Goal: Navigation & Orientation: Find specific page/section

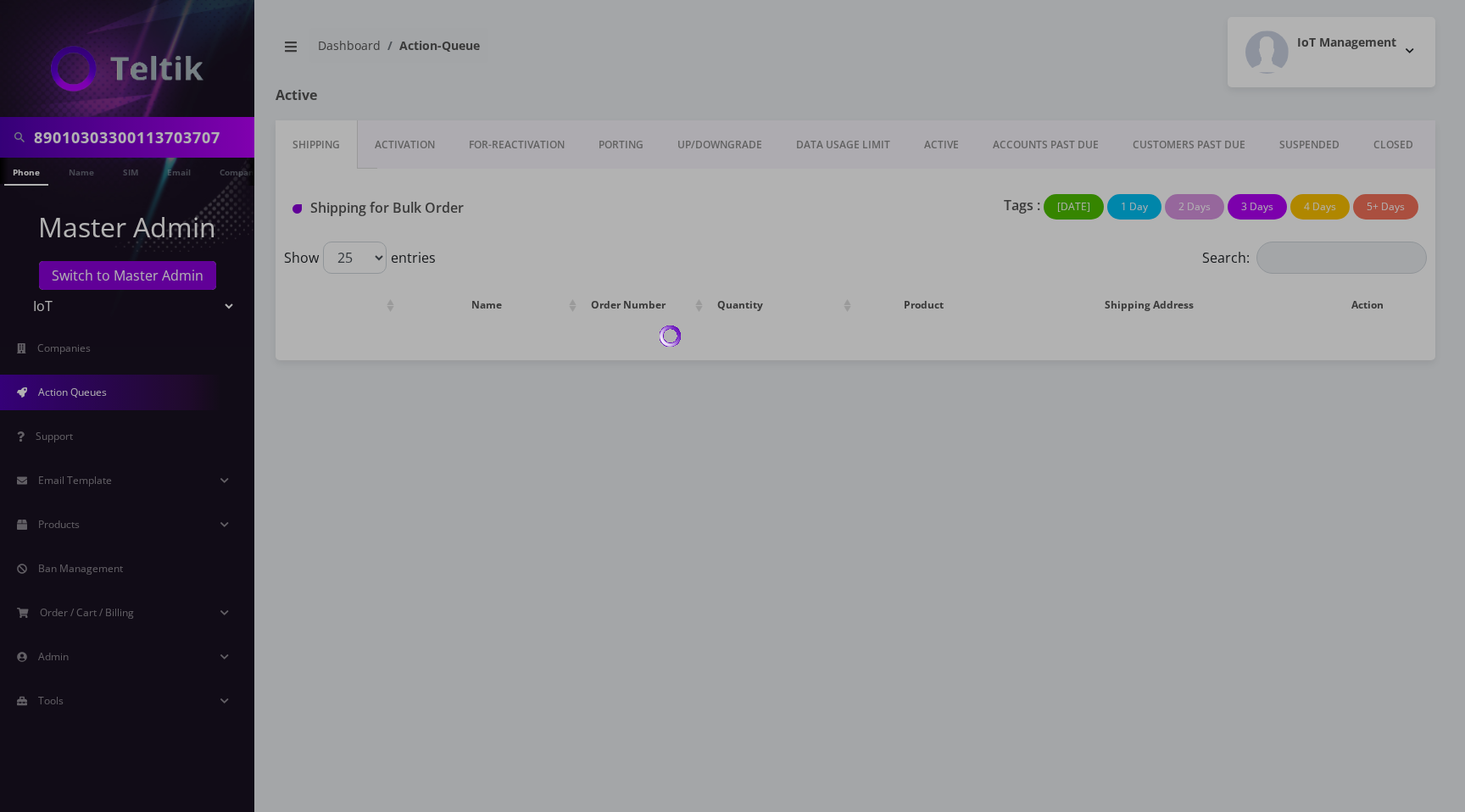
click at [975, 60] on div at bounding box center [732, 406] width 1465 height 812
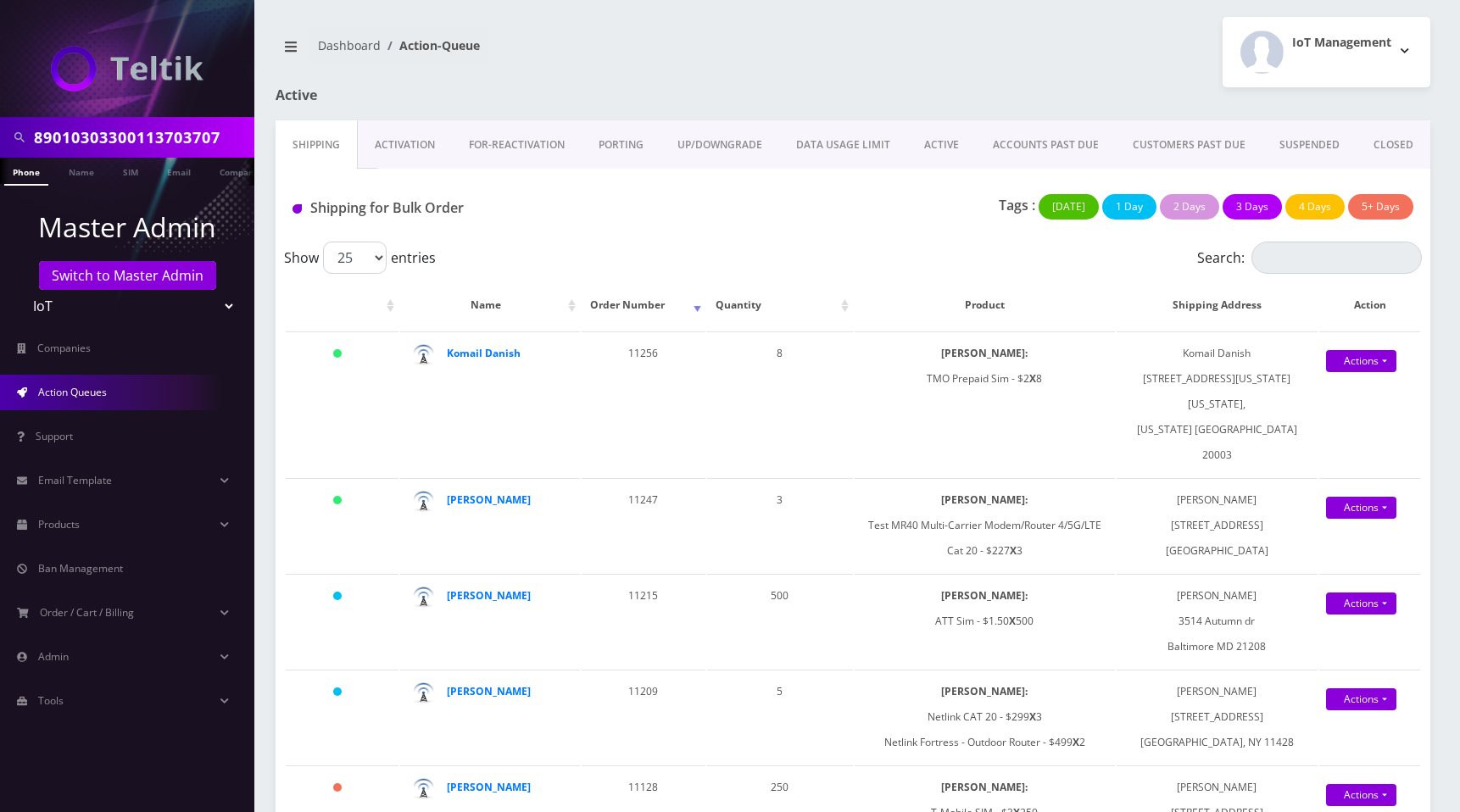
click at [944, 143] on link "ACTIVE" at bounding box center [941, 145] width 69 height 50
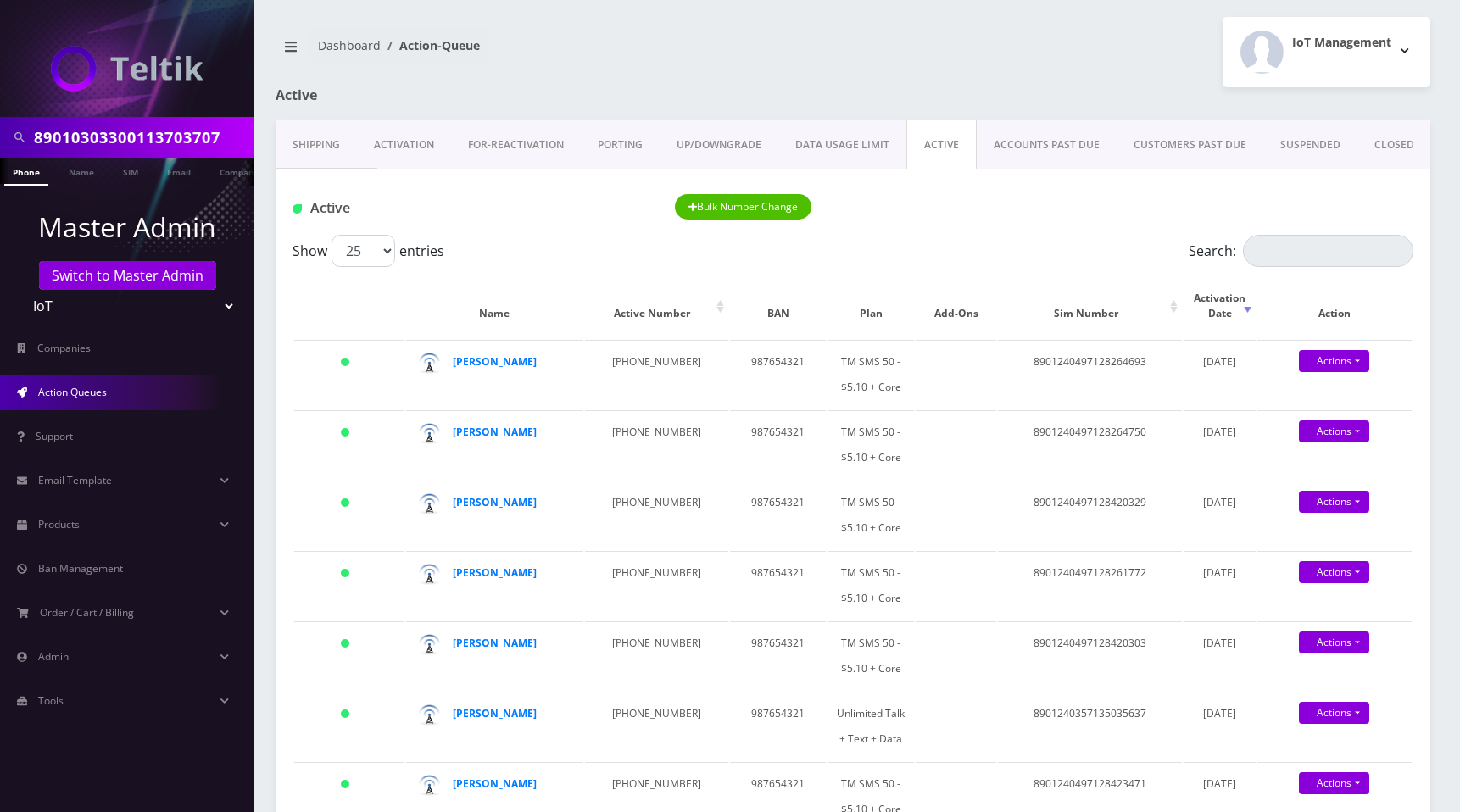
click at [1035, 137] on link "ACCOUNTS PAST DUE" at bounding box center [1047, 145] width 140 height 50
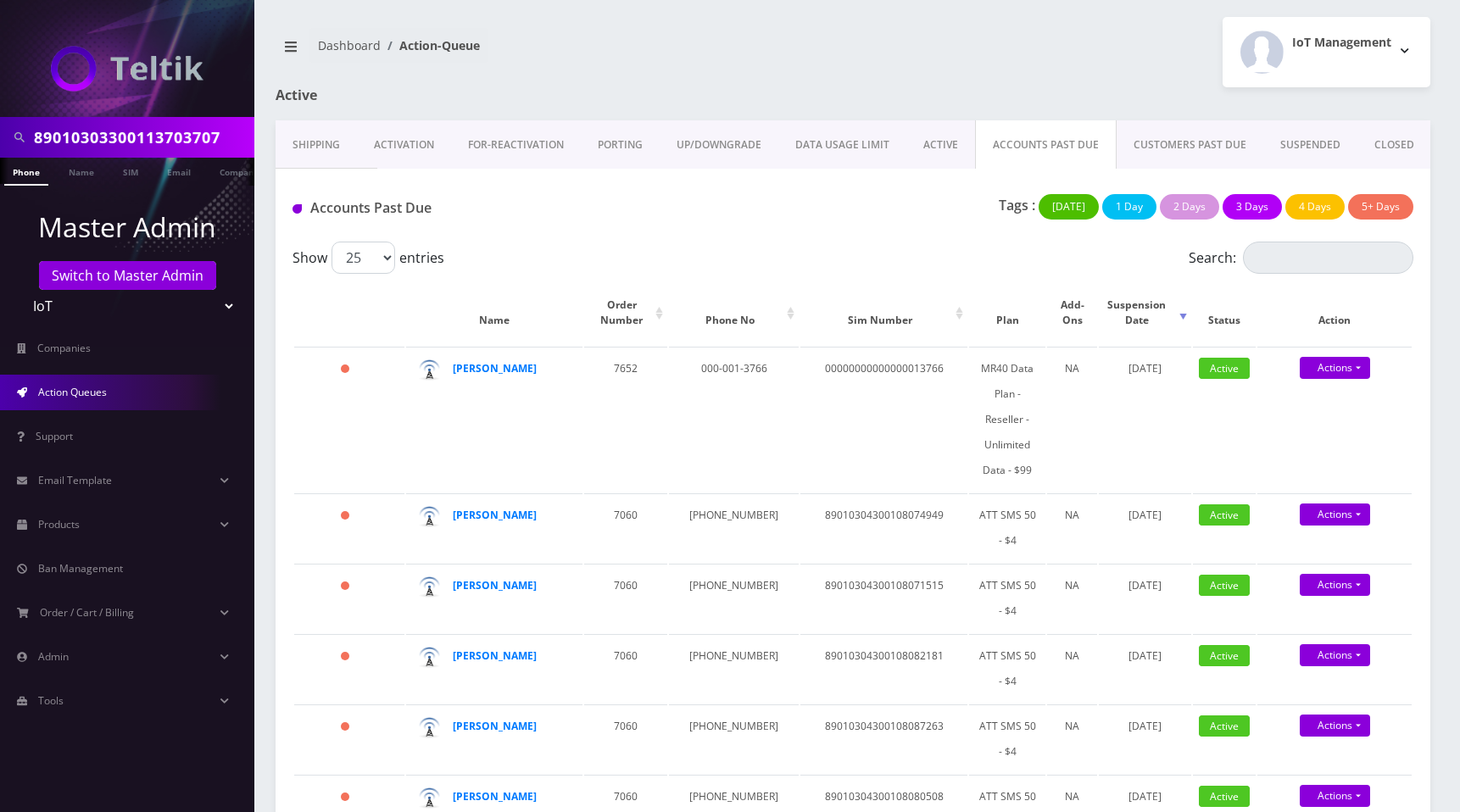
click at [1174, 140] on link "CUSTOMERS PAST DUE" at bounding box center [1190, 145] width 147 height 50
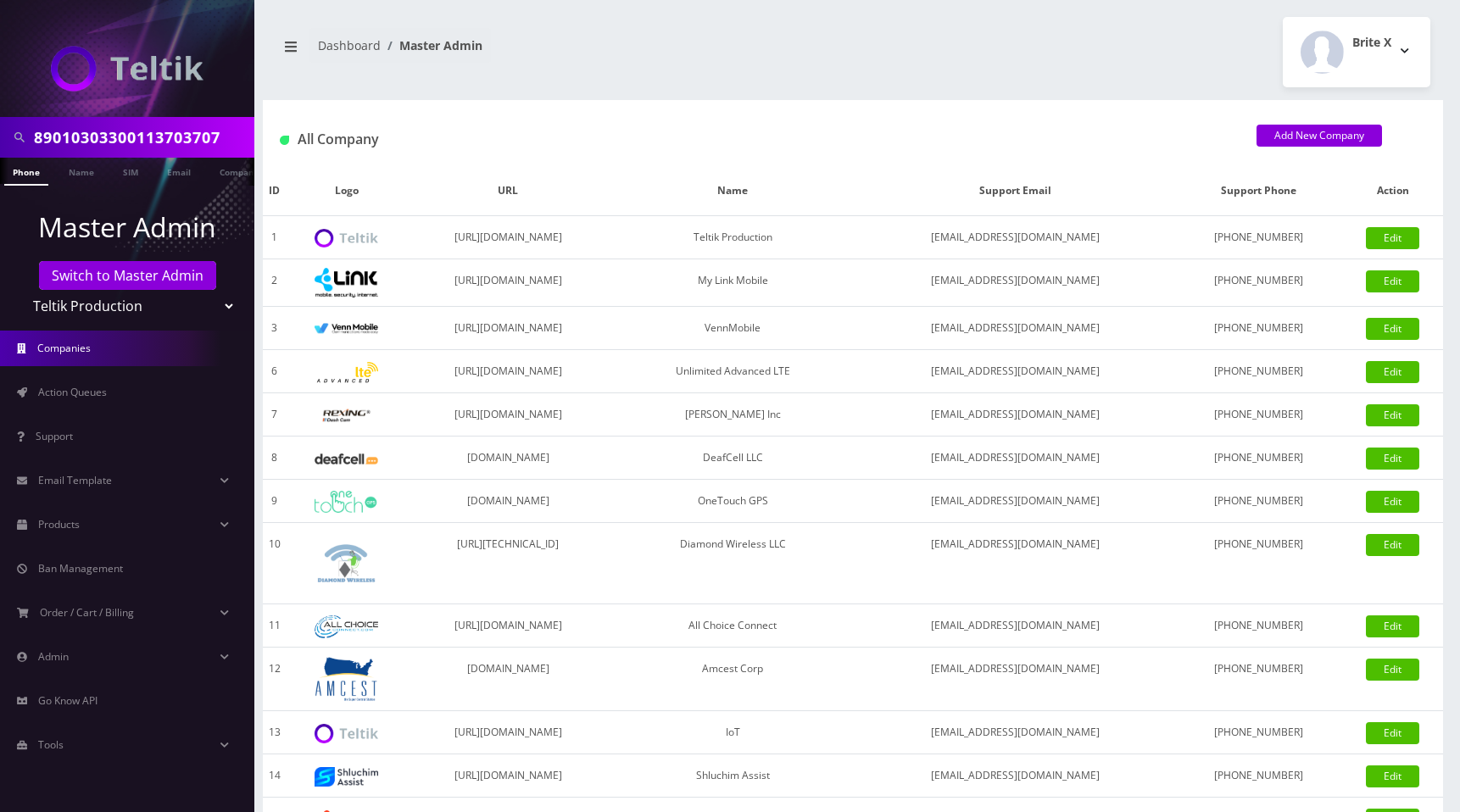
click at [1001, 48] on div "Brite X Logout" at bounding box center [1148, 52] width 590 height 71
click at [65, 384] on link "Action Queues" at bounding box center [127, 392] width 254 height 35
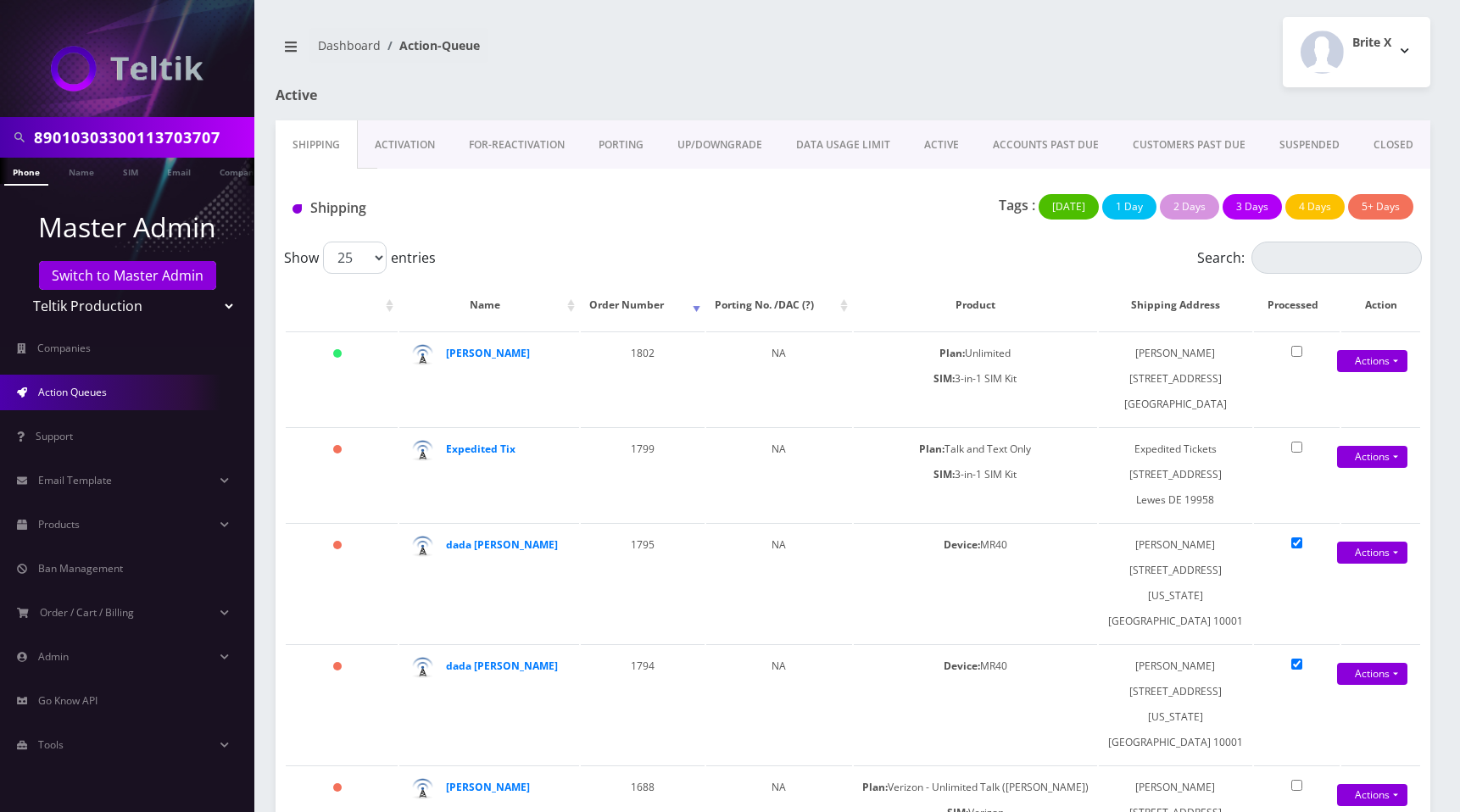
click at [404, 132] on link "Activation" at bounding box center [404, 145] width 94 height 50
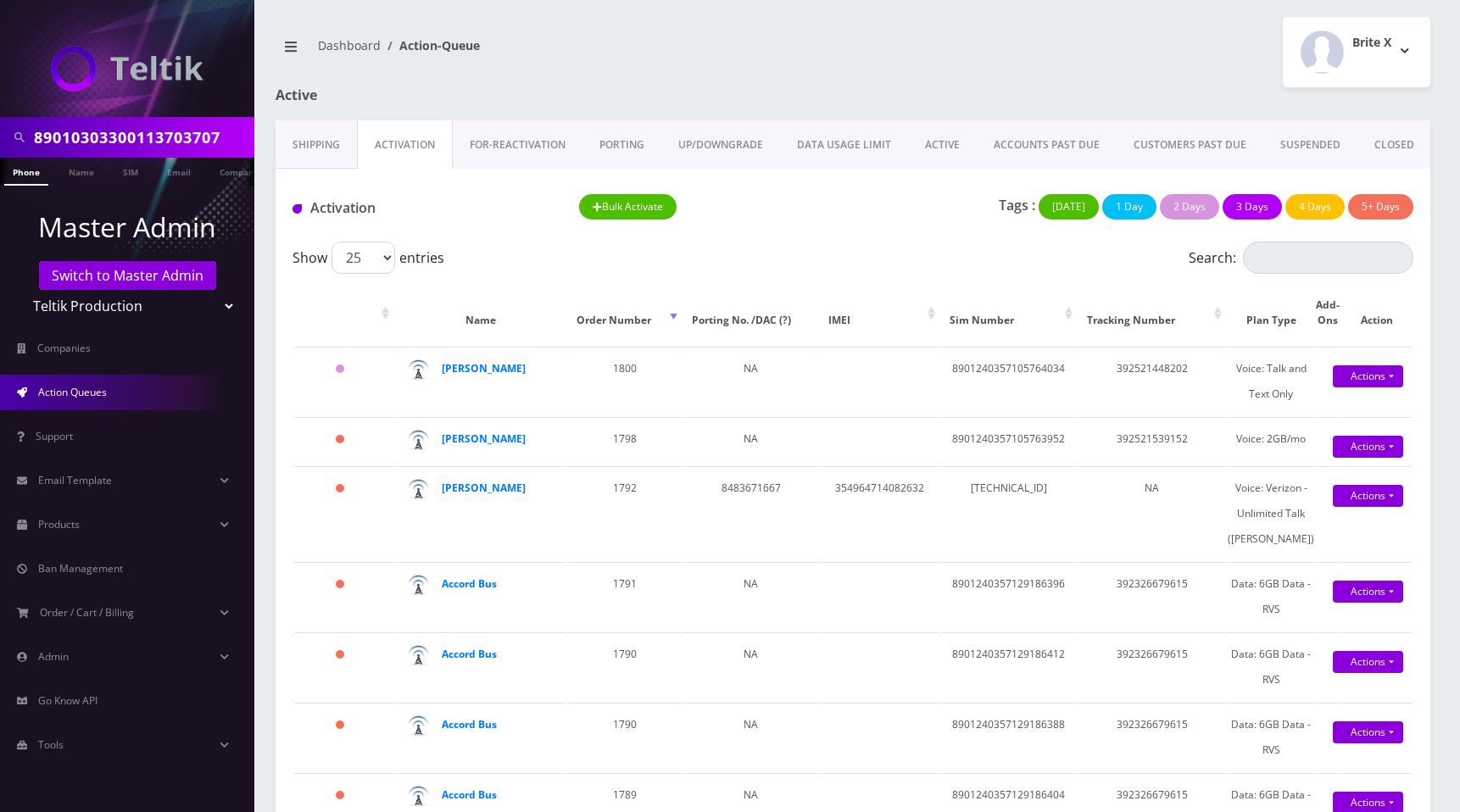
click at [499, 136] on link "FOR-REActivation" at bounding box center [518, 145] width 130 height 50
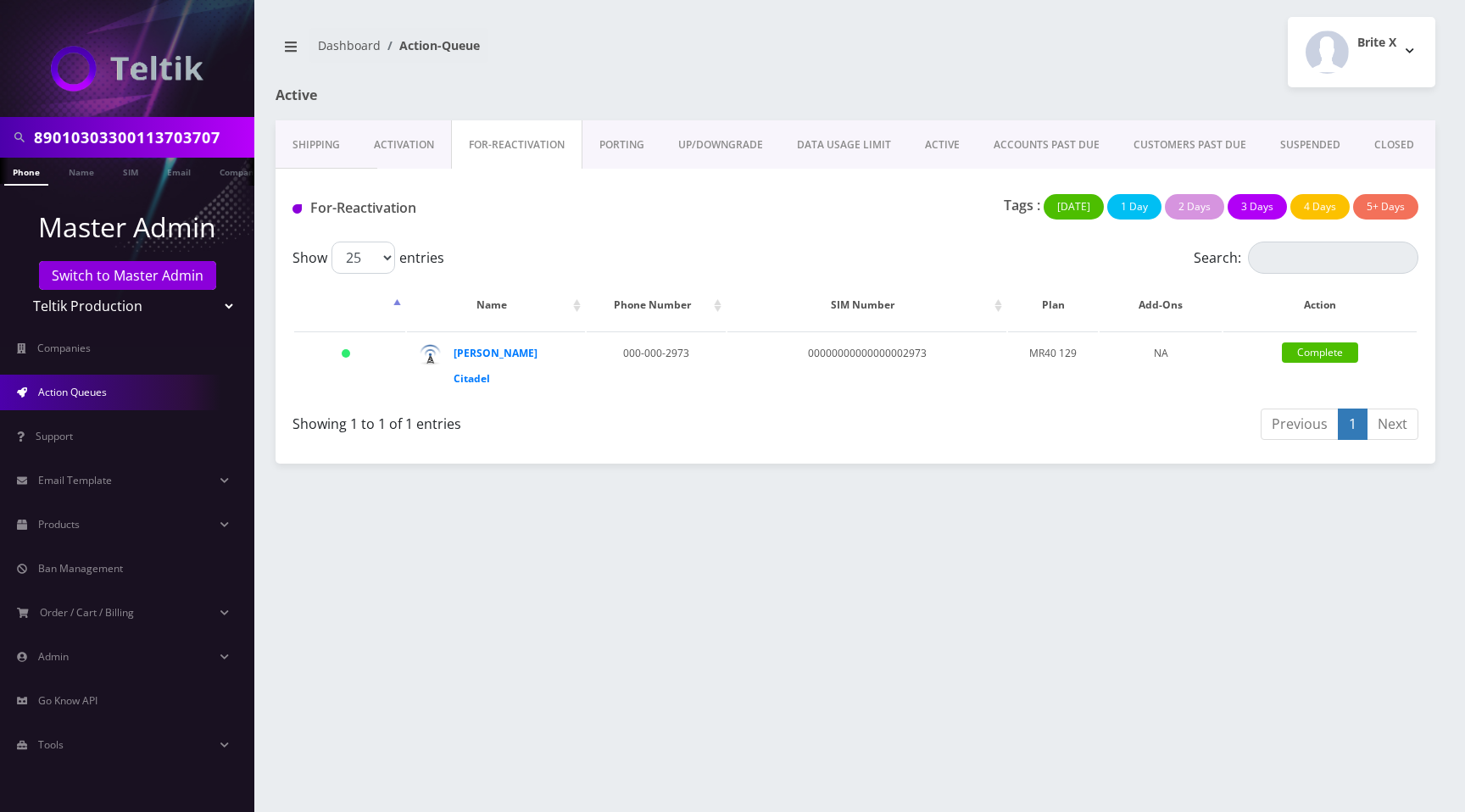
click at [628, 149] on link "PORTING" at bounding box center [621, 145] width 79 height 50
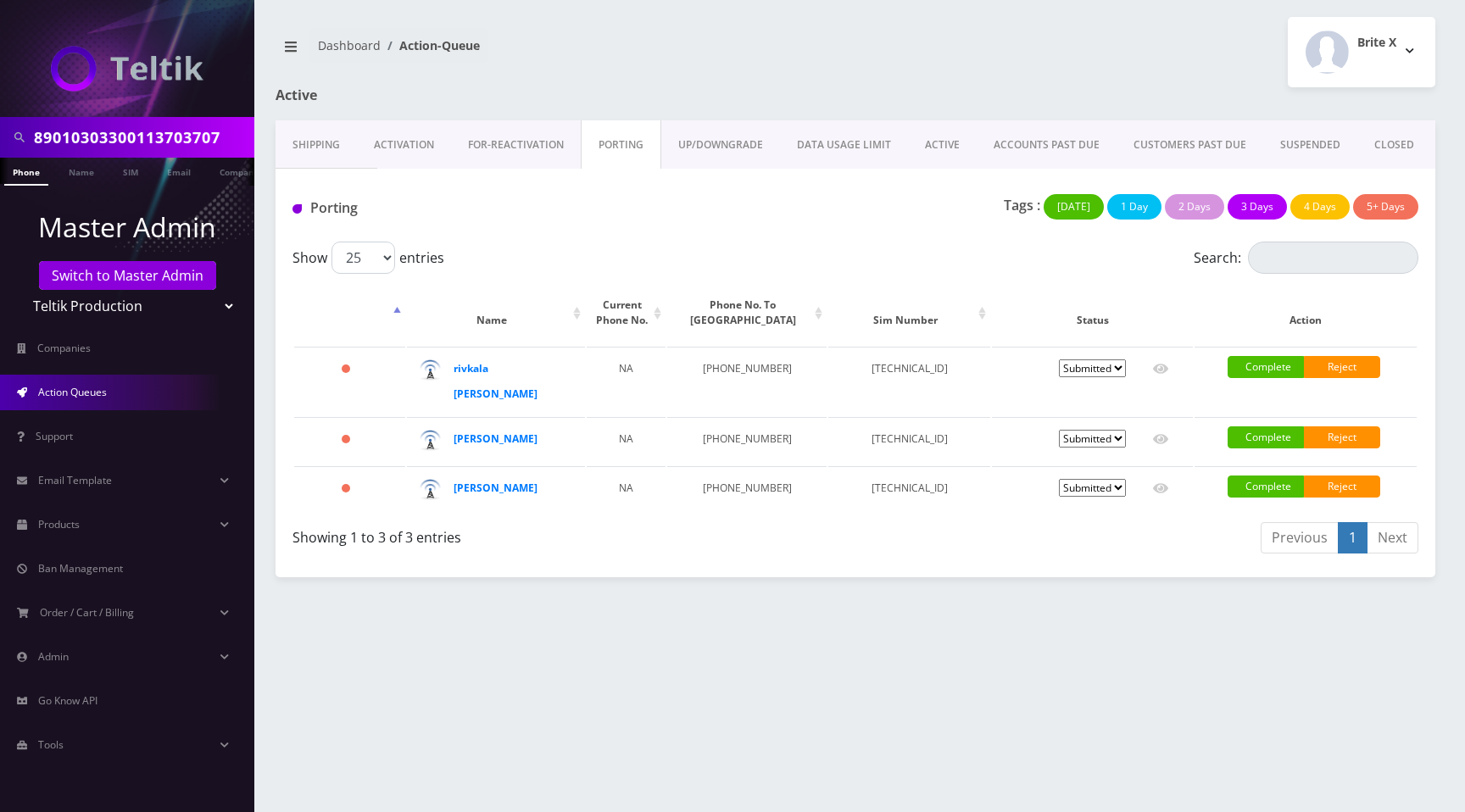
click at [733, 149] on link "UP/DOWNGRADE" at bounding box center [720, 145] width 119 height 50
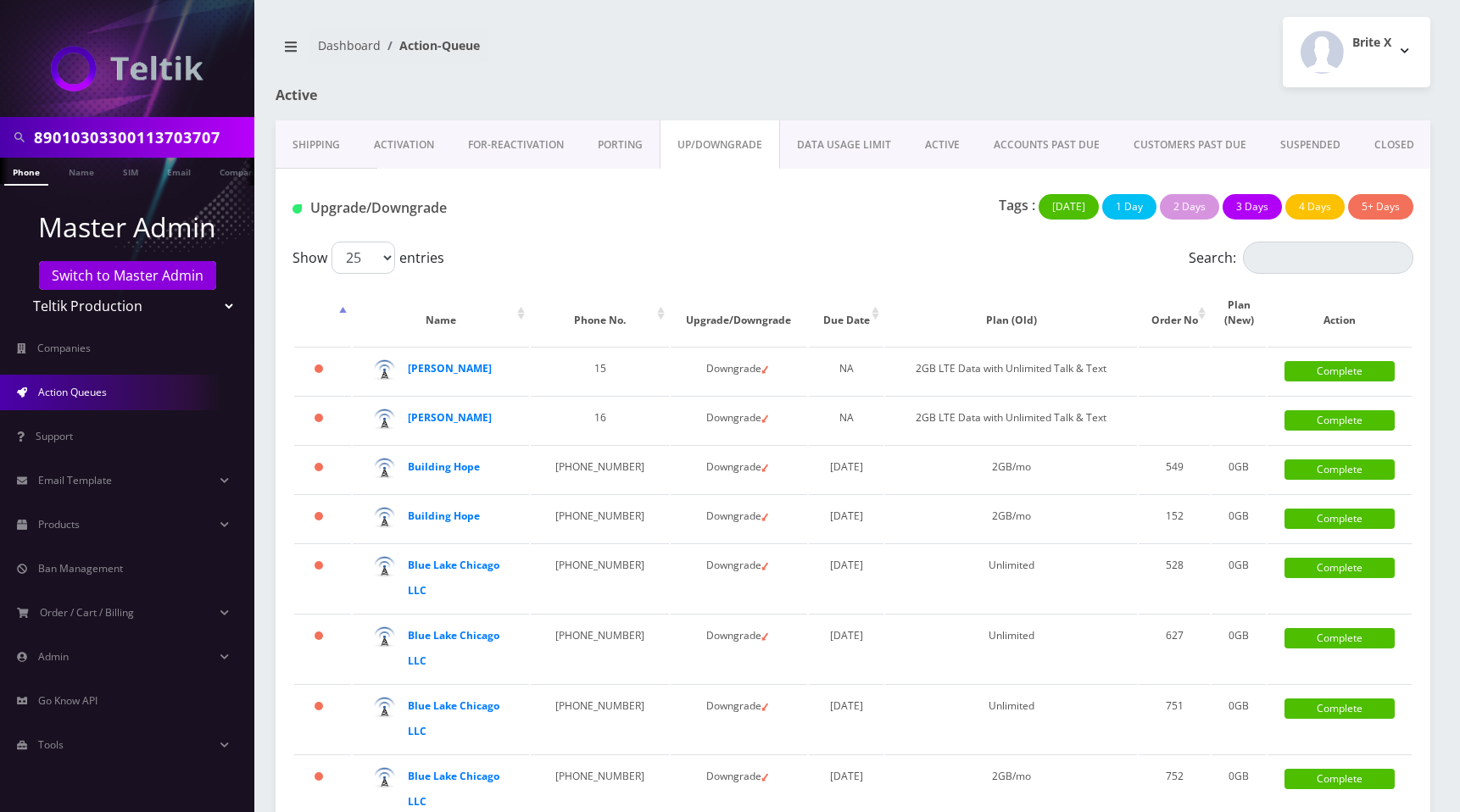
drag, startPoint x: 813, startPoint y: 140, endPoint x: 838, endPoint y: 149, distance: 26.6
click at [813, 140] on link "DATA USAGE LIMIT" at bounding box center [843, 145] width 128 height 50
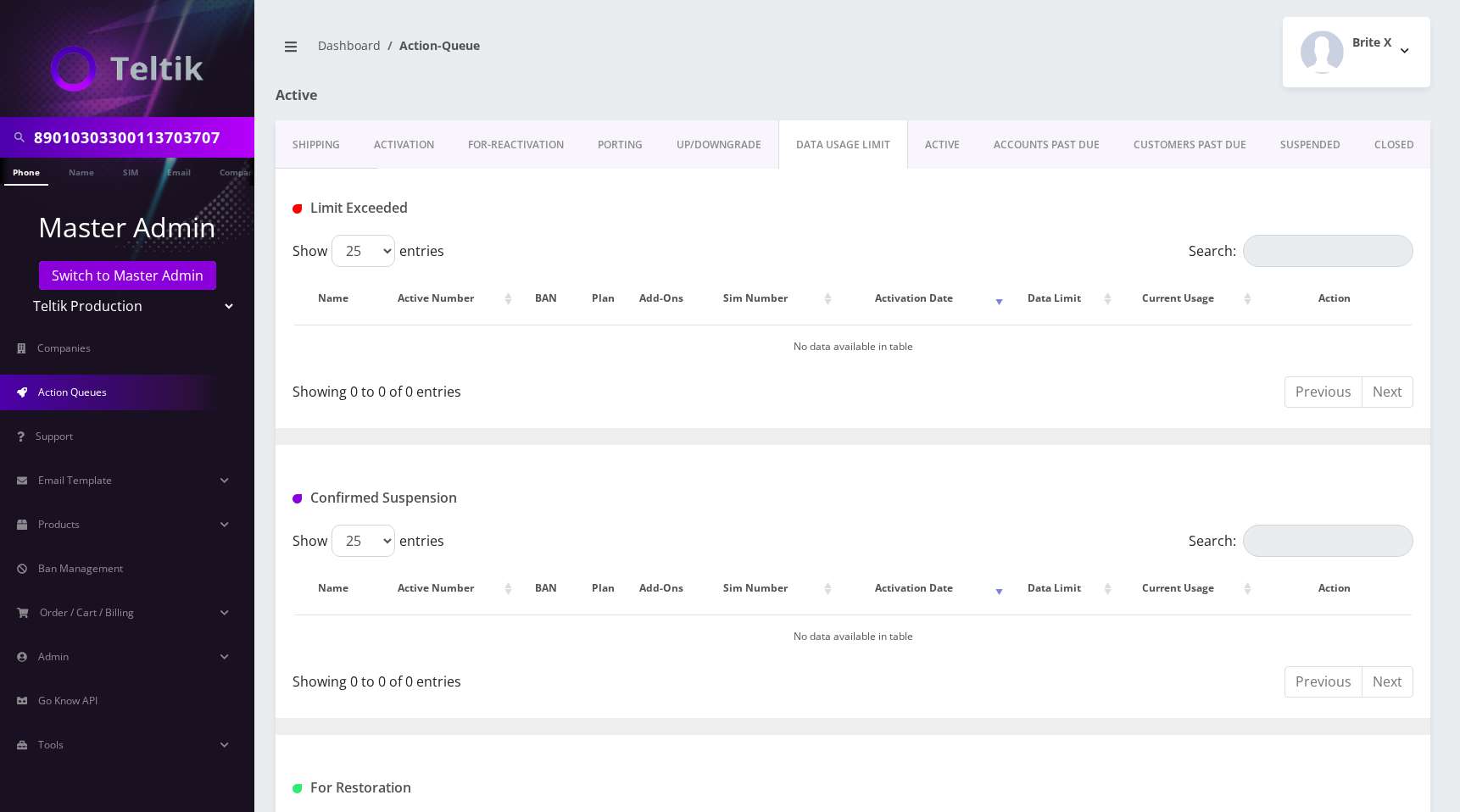
click at [926, 148] on link "ACTIVE" at bounding box center [942, 145] width 69 height 50
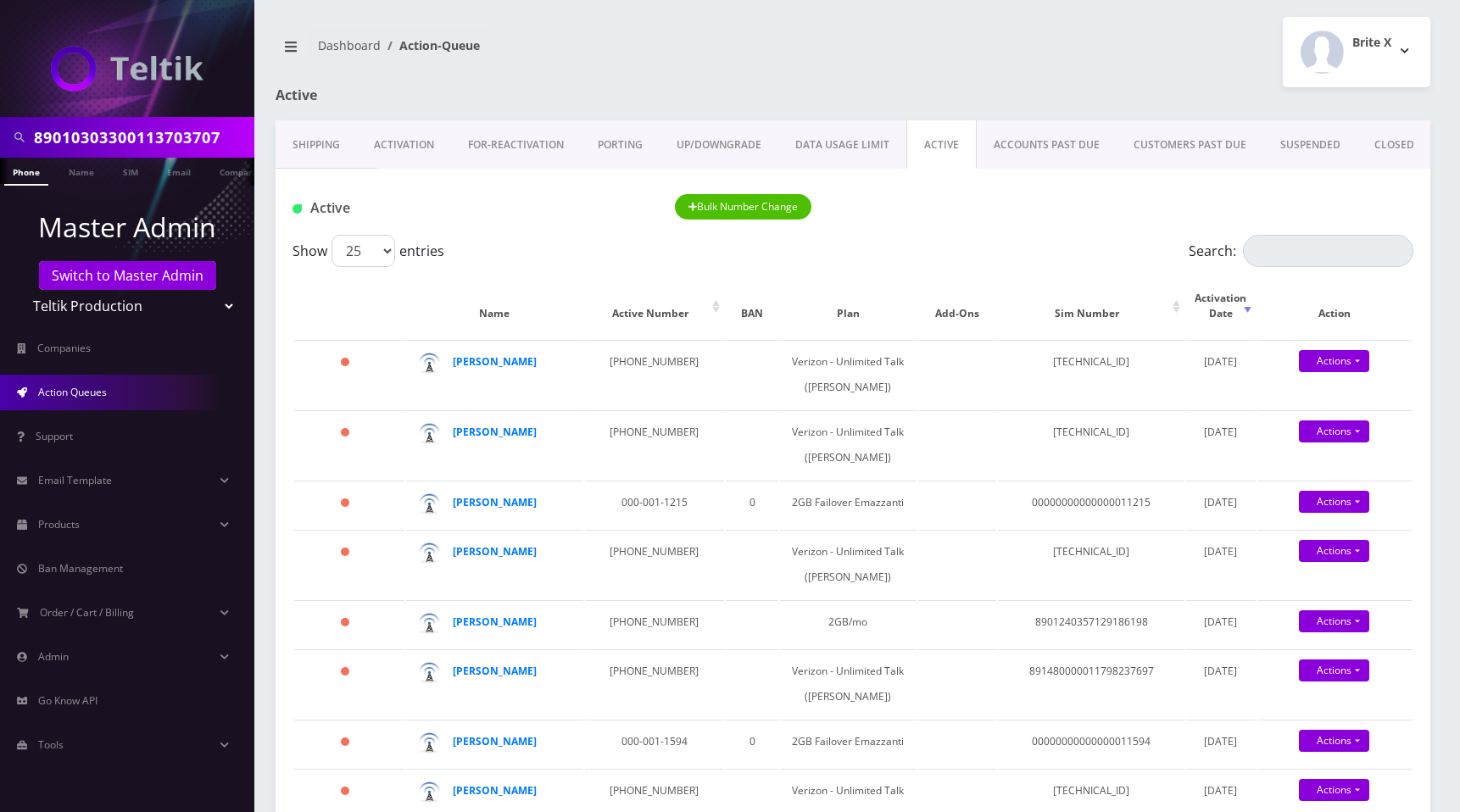
click at [1050, 142] on link "ACCOUNTS PAST DUE" at bounding box center [1047, 145] width 140 height 50
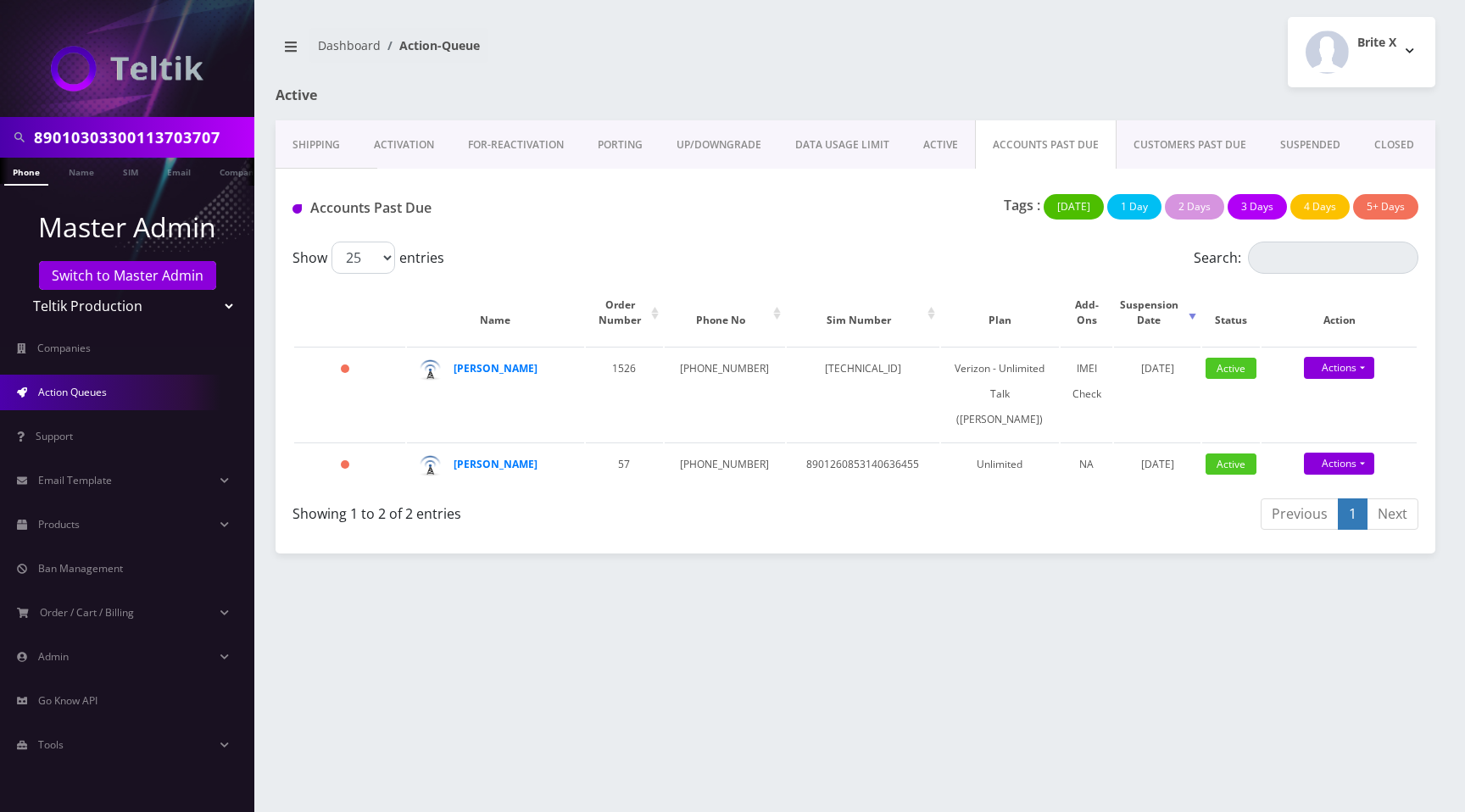
click at [1162, 143] on link "CUSTOMERS PAST DUE" at bounding box center [1190, 145] width 147 height 50
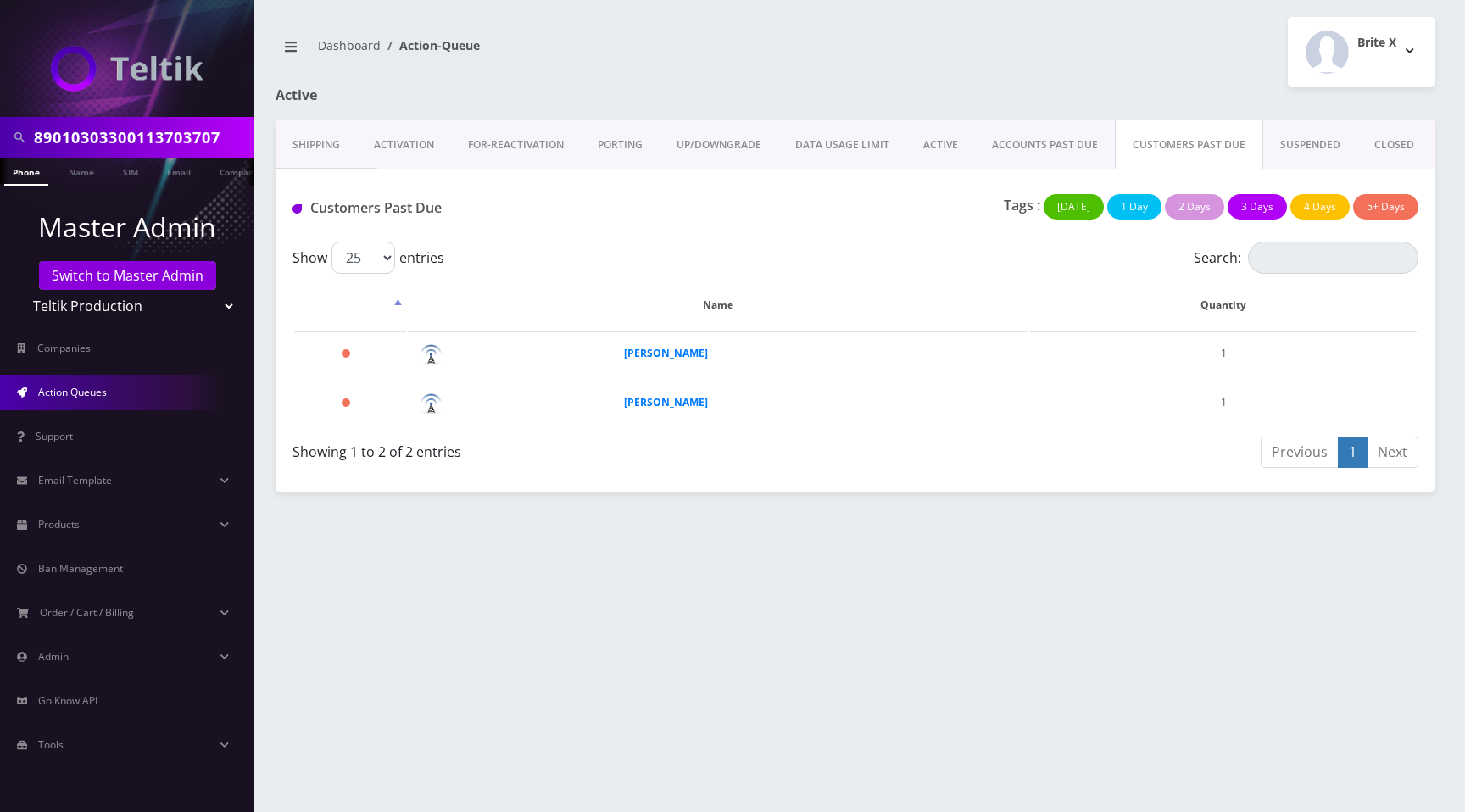
click at [1289, 141] on link "SUSPENDED" at bounding box center [1310, 145] width 94 height 50
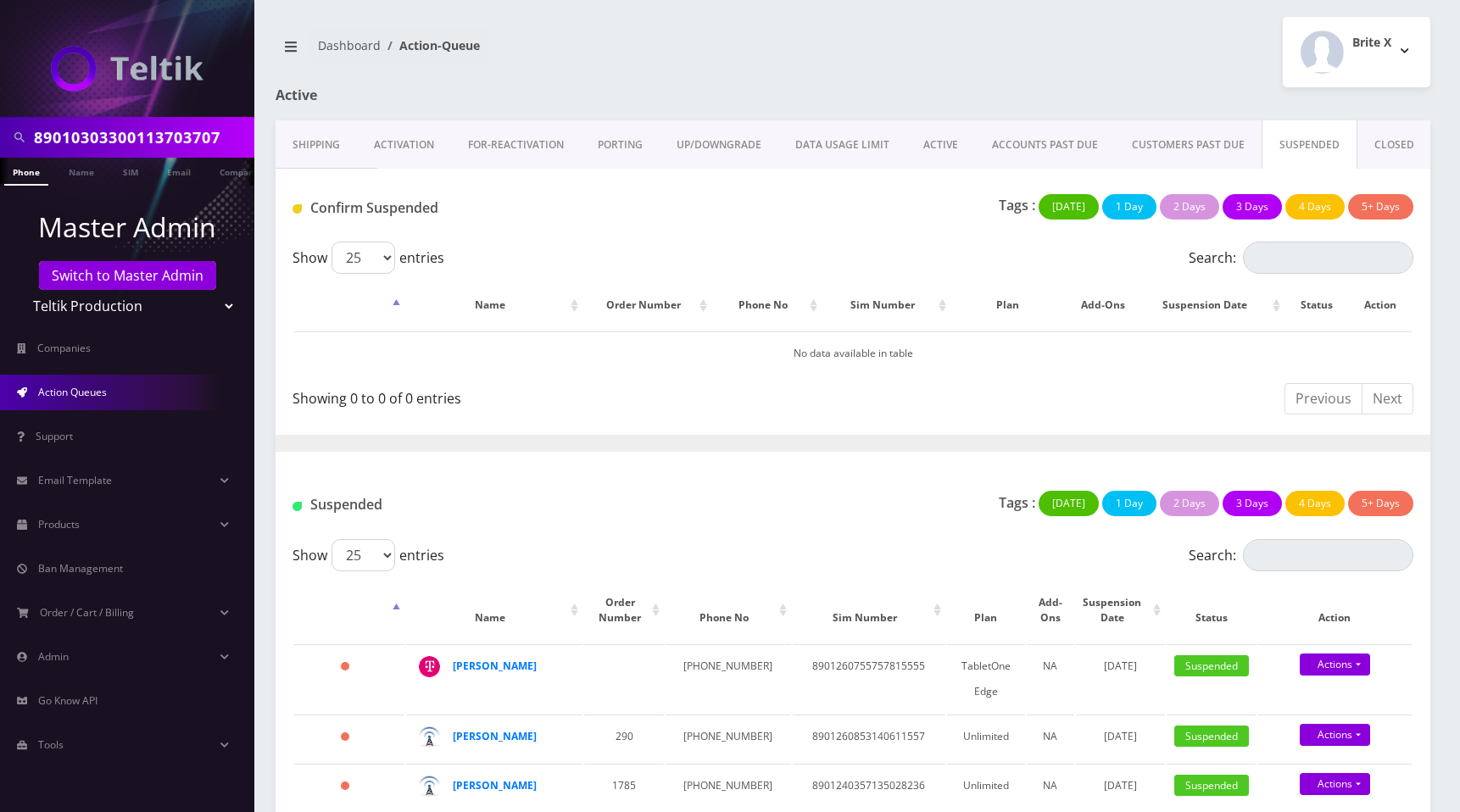
click at [1384, 144] on link "CLOSED" at bounding box center [1394, 145] width 73 height 50
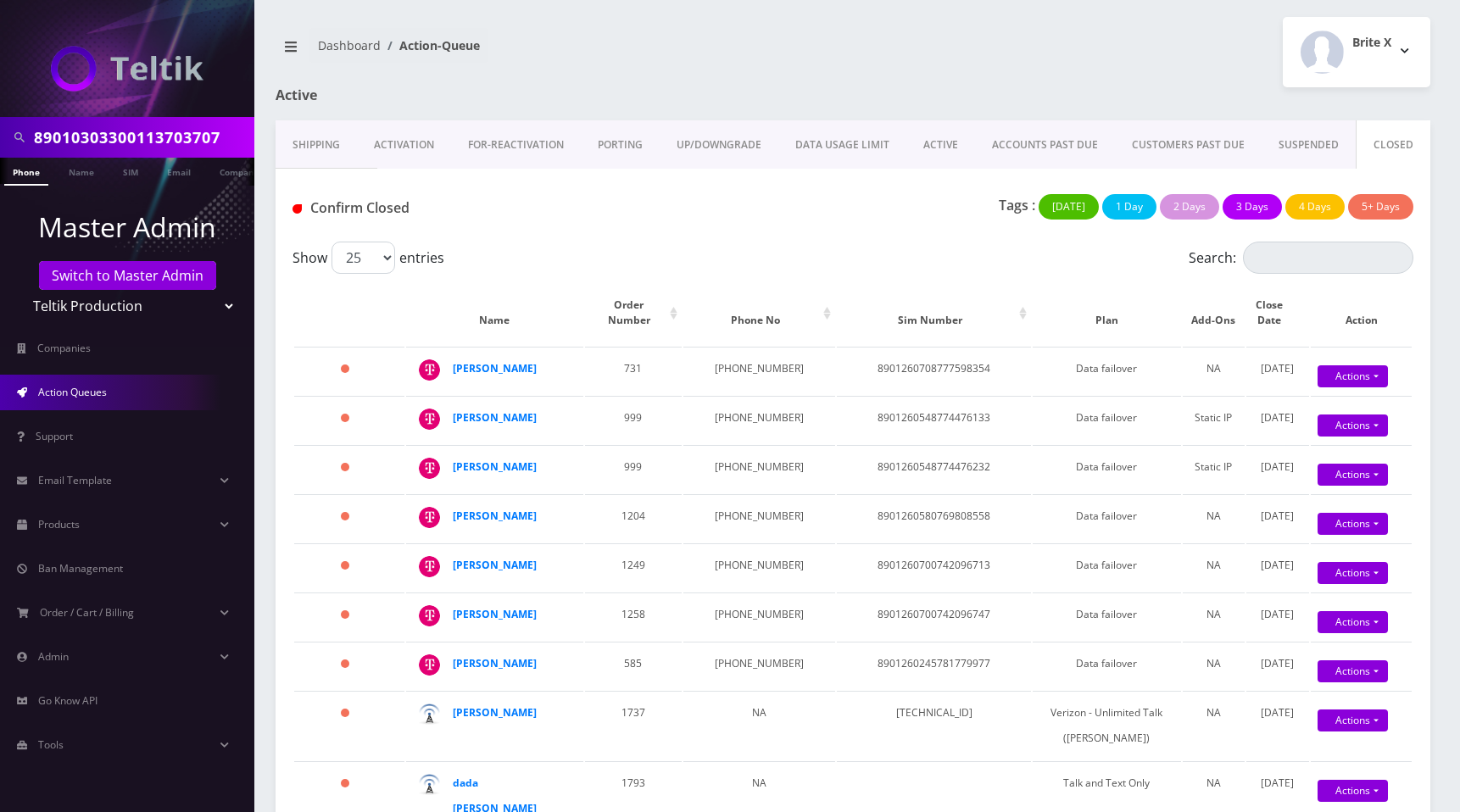
click at [877, 40] on div "Brite X Logout" at bounding box center [1148, 52] width 590 height 71
